Goal: Task Accomplishment & Management: Use online tool/utility

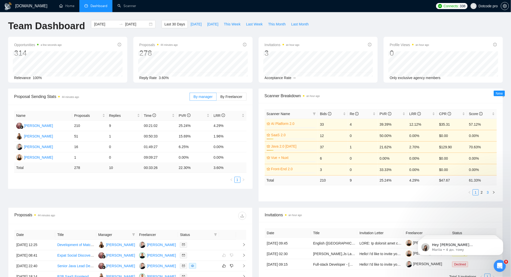
click at [486, 192] on link "3" at bounding box center [488, 193] width 6 height 6
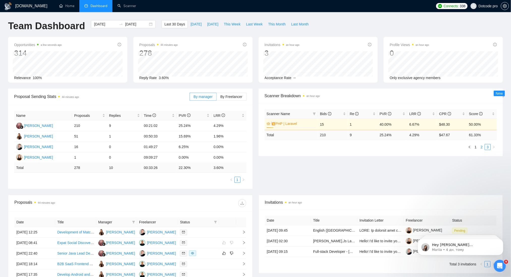
click at [481, 148] on link "2" at bounding box center [482, 147] width 6 height 6
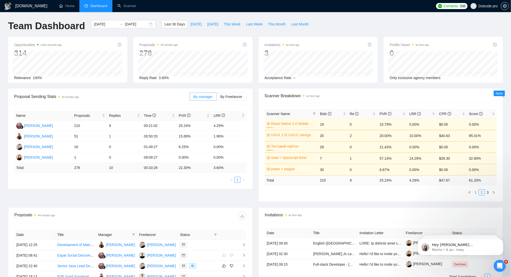
click at [474, 193] on link "1" at bounding box center [476, 193] width 6 height 6
click at [134, 6] on link "Scanner" at bounding box center [126, 6] width 19 height 4
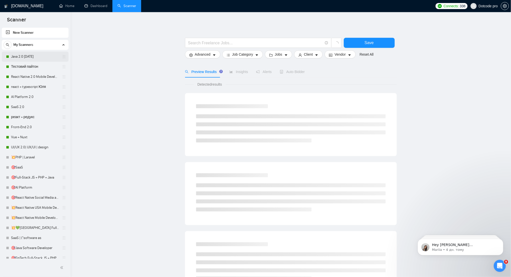
click at [28, 53] on link "Java 2.0 [DATE]" at bounding box center [35, 57] width 48 height 10
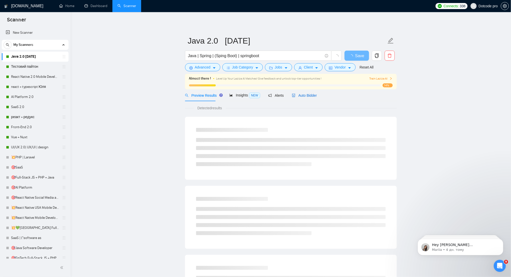
click at [304, 97] on span "Auto Bidder" at bounding box center [304, 96] width 25 height 4
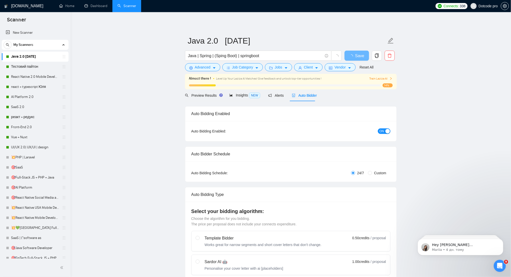
radio input "false"
radio input "true"
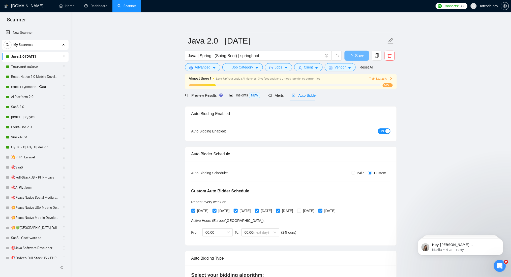
click at [359, 173] on span "24/7" at bounding box center [360, 173] width 11 height 6
click at [355, 173] on input "24/7" at bounding box center [353, 173] width 4 height 4
radio input "true"
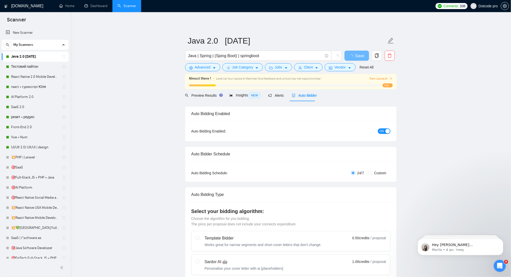
click at [377, 171] on span "Custom" at bounding box center [380, 173] width 16 height 6
click at [372, 171] on input "Custom" at bounding box center [370, 173] width 4 height 4
radio input "true"
radio input "false"
checkbox input "true"
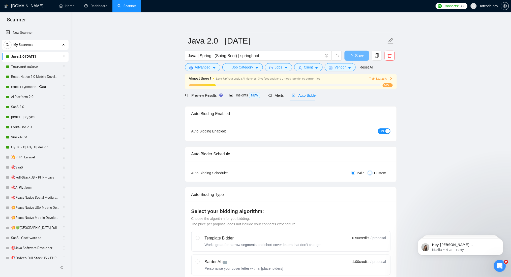
checkbox input "true"
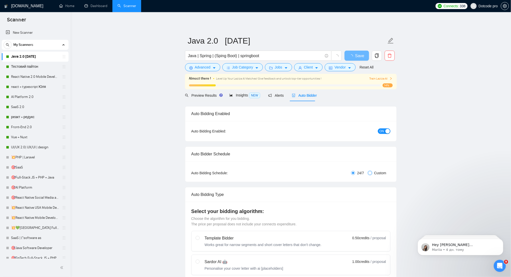
checkbox input "true"
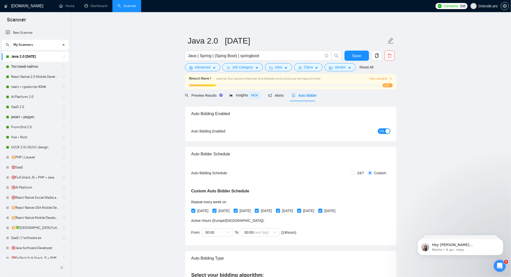
click at [318, 214] on div "[DATE] [DATE] [DATE] [DATE] [DATE] [DATE] [DATE]" at bounding box center [264, 211] width 146 height 8
click at [323, 207] on div "[DATE] [DATE] [DATE] [DATE] [DATE] [DATE] [DATE]" at bounding box center [264, 211] width 146 height 8
click at [316, 210] on span "[DATE]" at bounding box center [308, 211] width 15 height 6
click at [301, 210] on input "[DATE]" at bounding box center [299, 211] width 4 height 4
checkbox input "false"
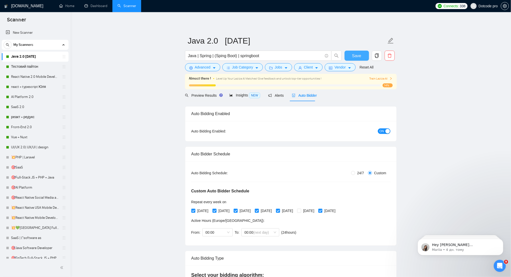
click at [357, 53] on span "Save" at bounding box center [356, 56] width 9 height 6
click at [101, 6] on link "Dashboard" at bounding box center [95, 6] width 23 height 4
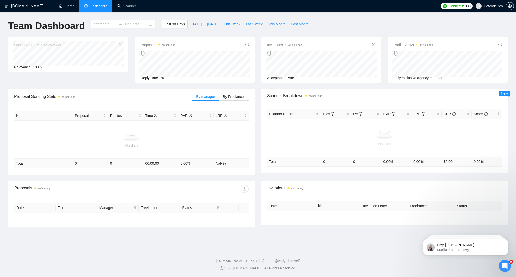
type input "[DATE]"
